Goal: Task Accomplishment & Management: Manage account settings

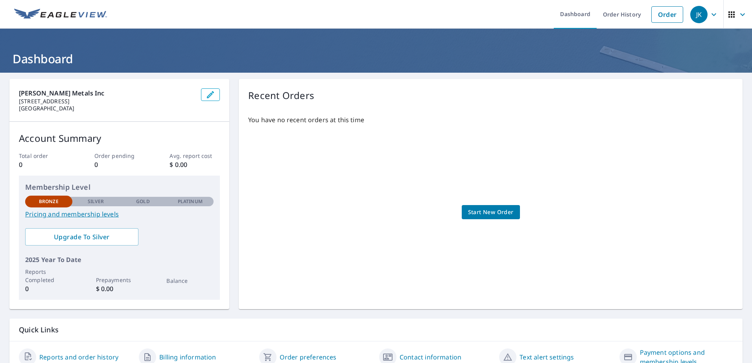
click at [709, 18] on icon "button" at bounding box center [713, 14] width 9 height 9
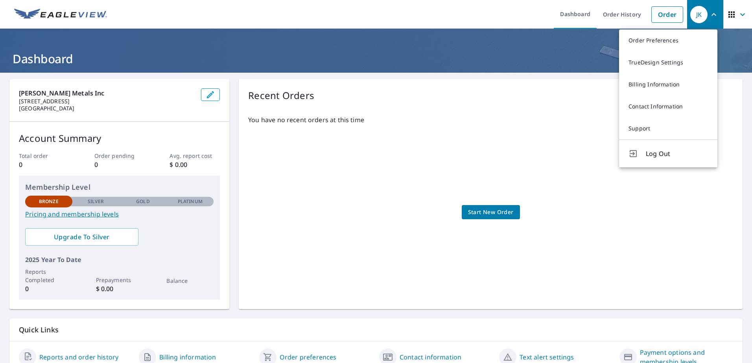
drag, startPoint x: 660, startPoint y: 157, endPoint x: 670, endPoint y: 155, distance: 9.7
click at [660, 157] on span "Log Out" at bounding box center [677, 153] width 62 height 9
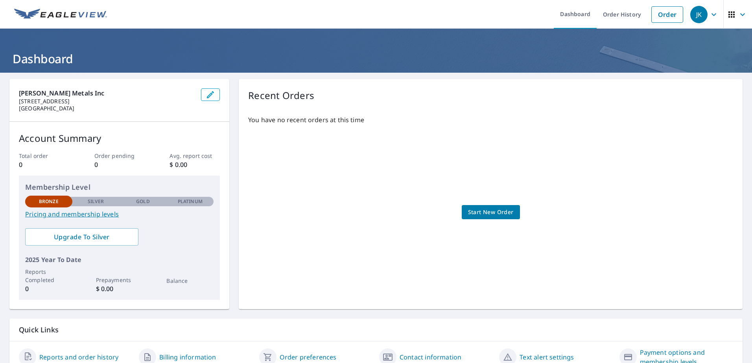
scroll to position [36, 0]
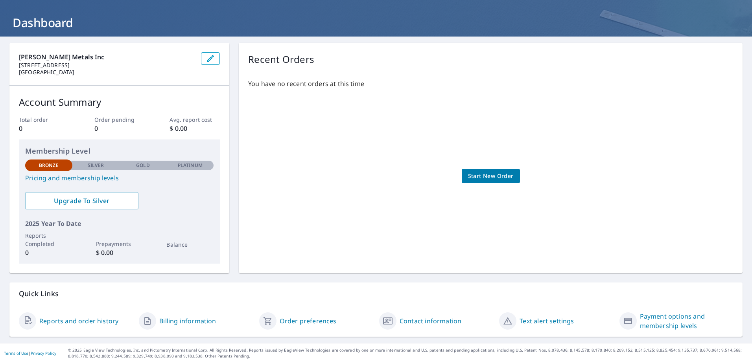
click at [70, 177] on link "Pricing and membership levels" at bounding box center [119, 177] width 188 height 9
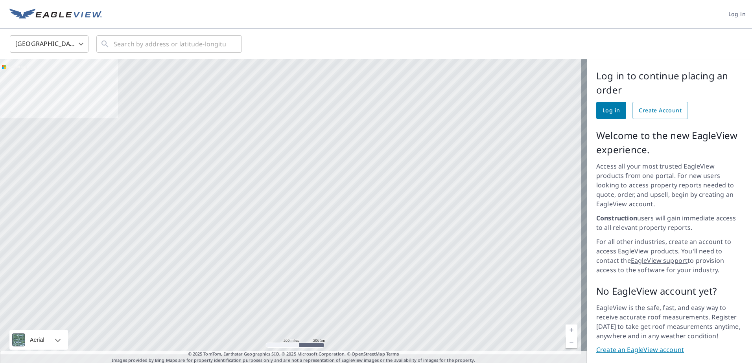
click at [741, 11] on link "Log in" at bounding box center [737, 14] width 30 height 29
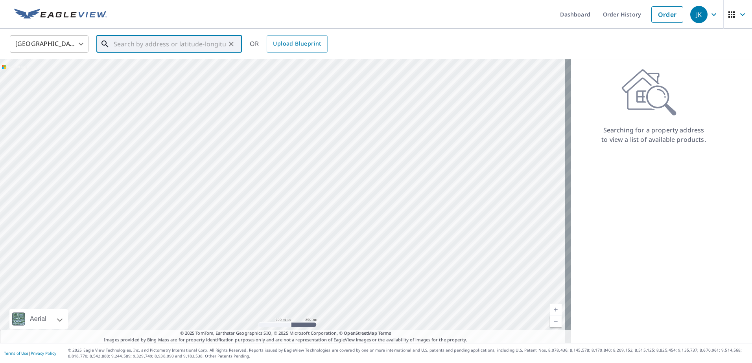
click at [184, 48] on input "text" at bounding box center [170, 44] width 112 height 22
